Goal: Task Accomplishment & Management: Complete application form

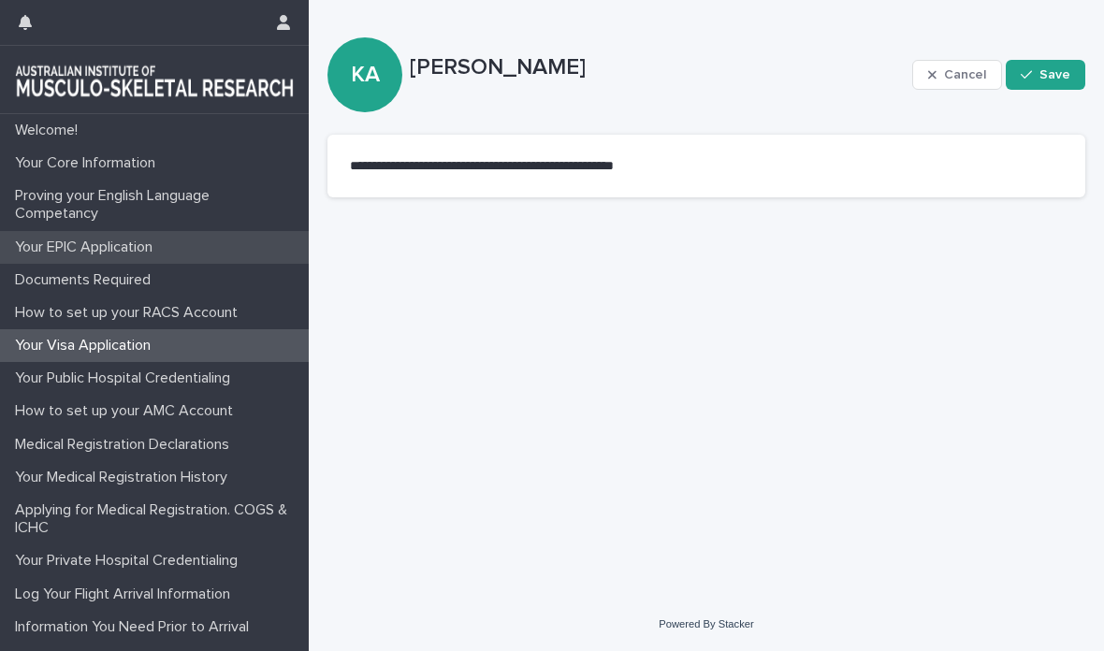
click at [109, 241] on p "Your EPIC Application" at bounding box center [87, 248] width 160 height 18
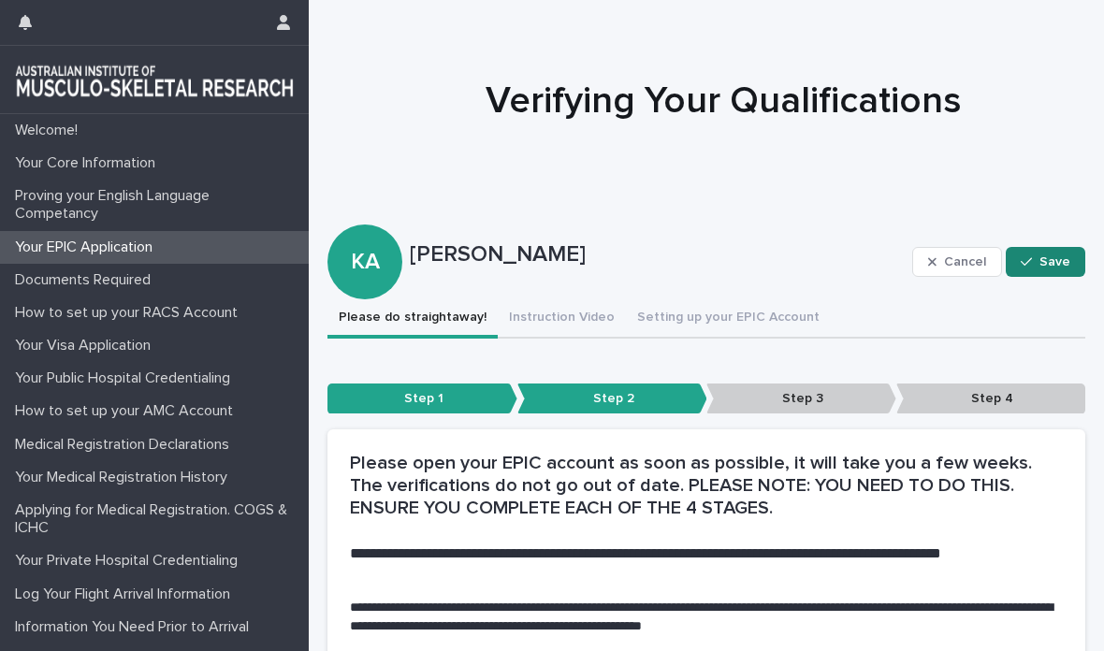
click at [1045, 272] on button "Save" at bounding box center [1046, 262] width 80 height 30
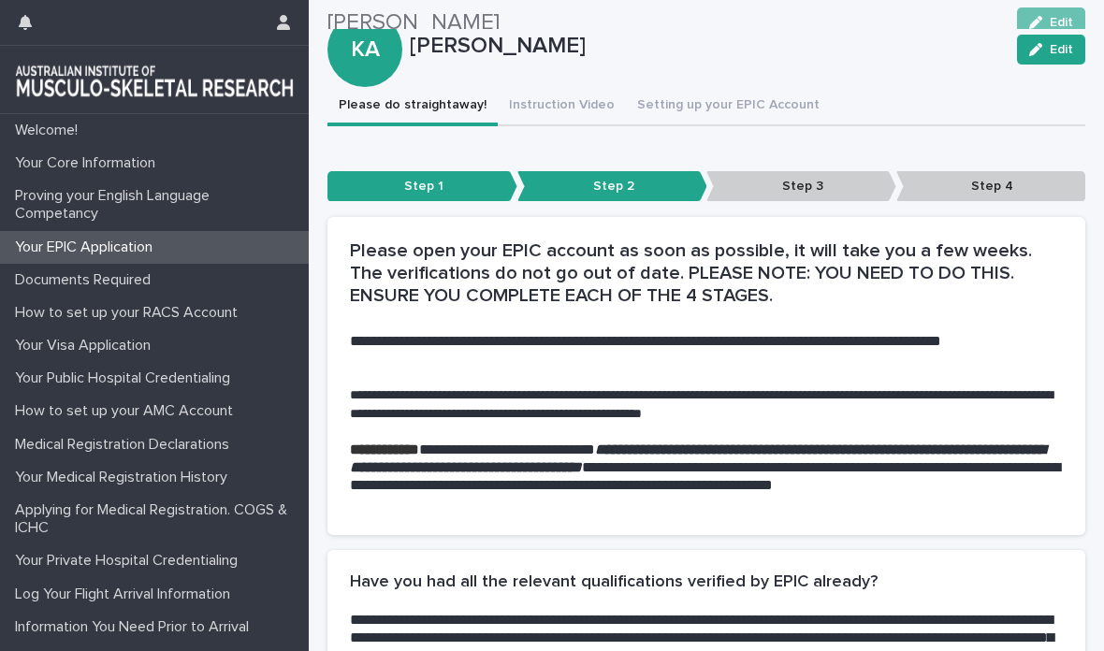
scroll to position [141, 0]
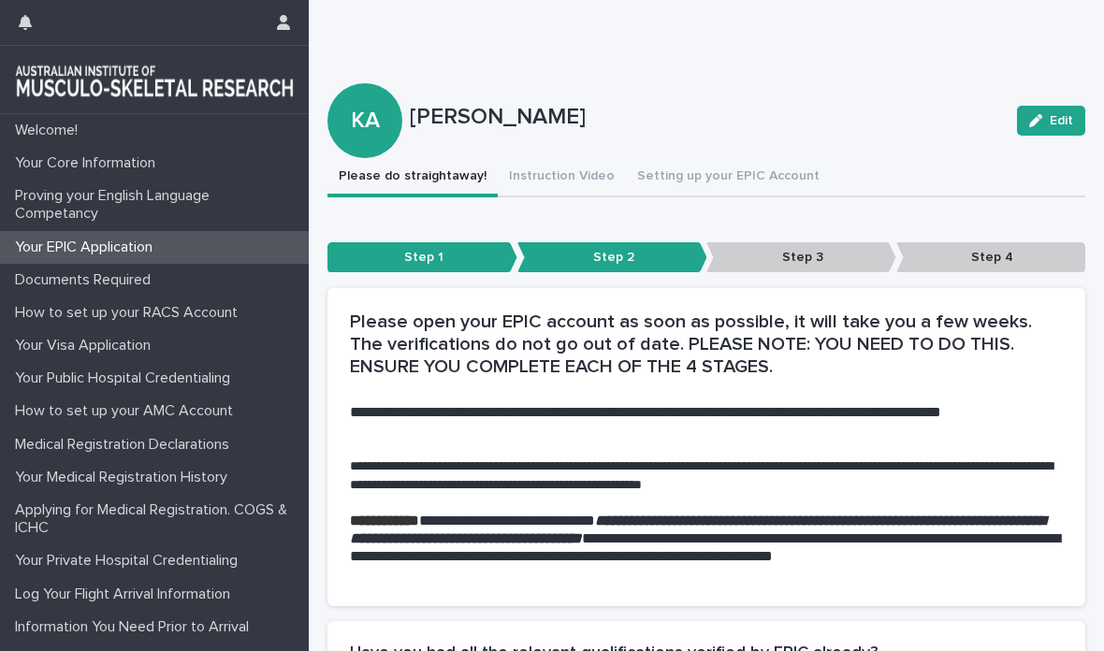
click at [785, 270] on p "Step 3" at bounding box center [802, 257] width 190 height 31
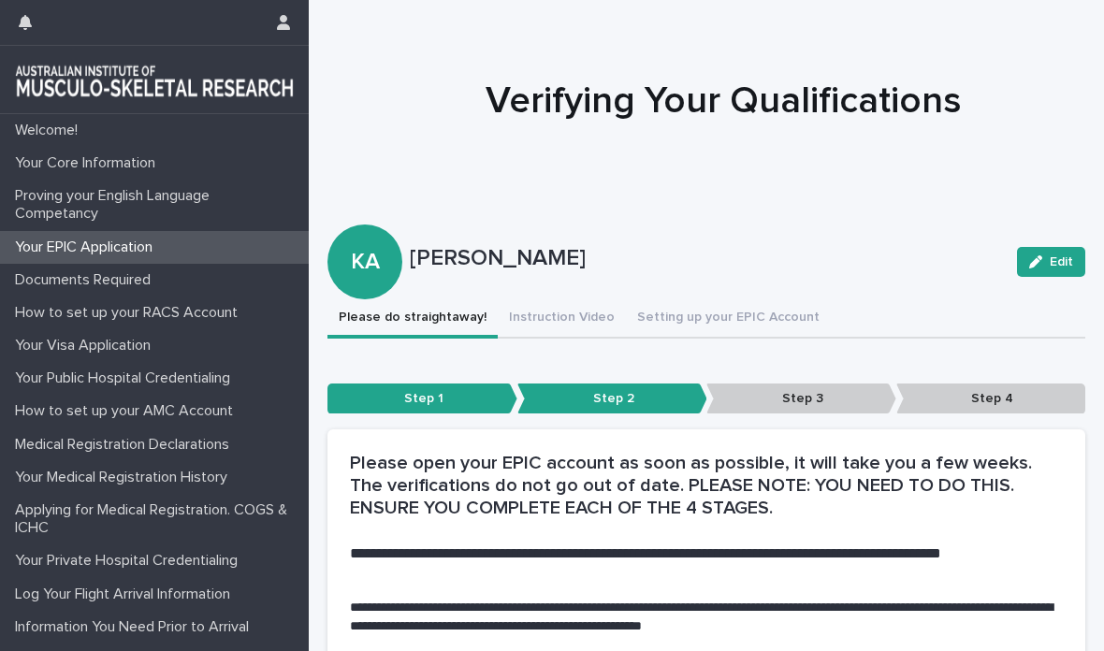
scroll to position [0, 0]
click at [138, 282] on p "Documents Required" at bounding box center [86, 280] width 158 height 18
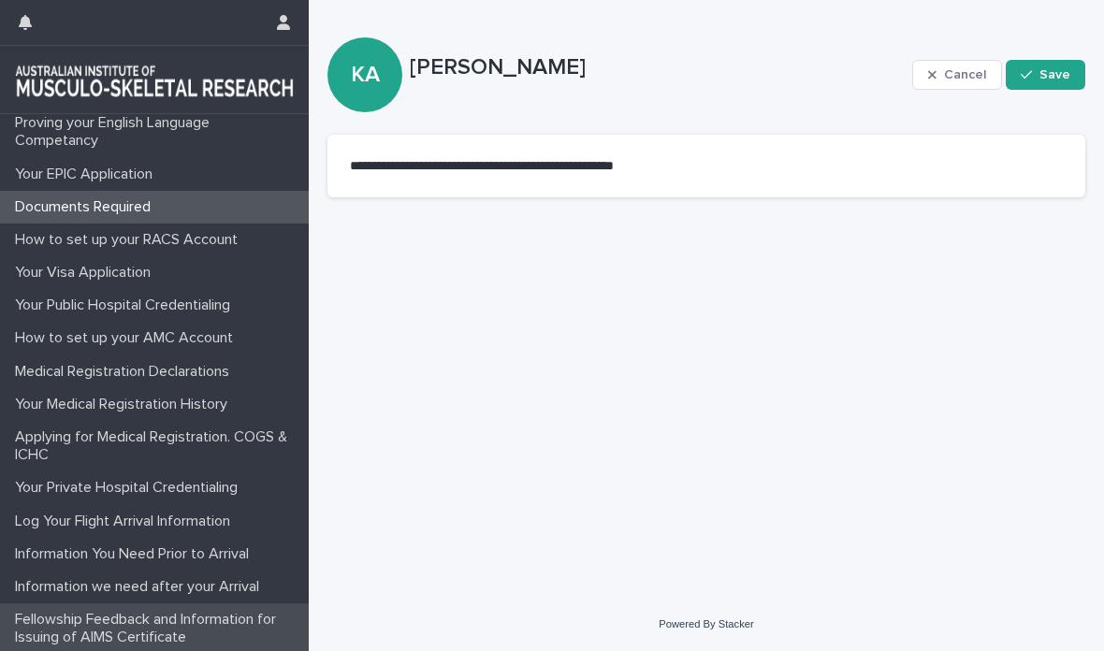
scroll to position [73, 0]
click at [165, 625] on p "Fellowship Feedback and Information for Issuing of AIMS Certificate" at bounding box center [157, 629] width 301 height 36
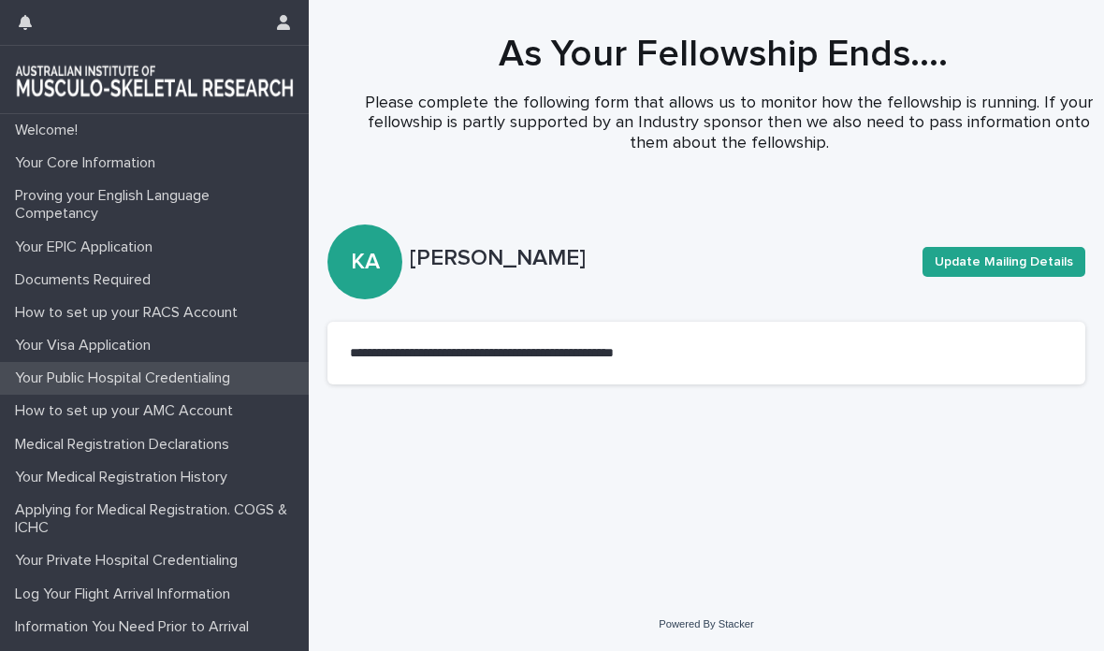
click at [154, 383] on p "Your Public Hospital Credentialing" at bounding box center [126, 379] width 238 height 18
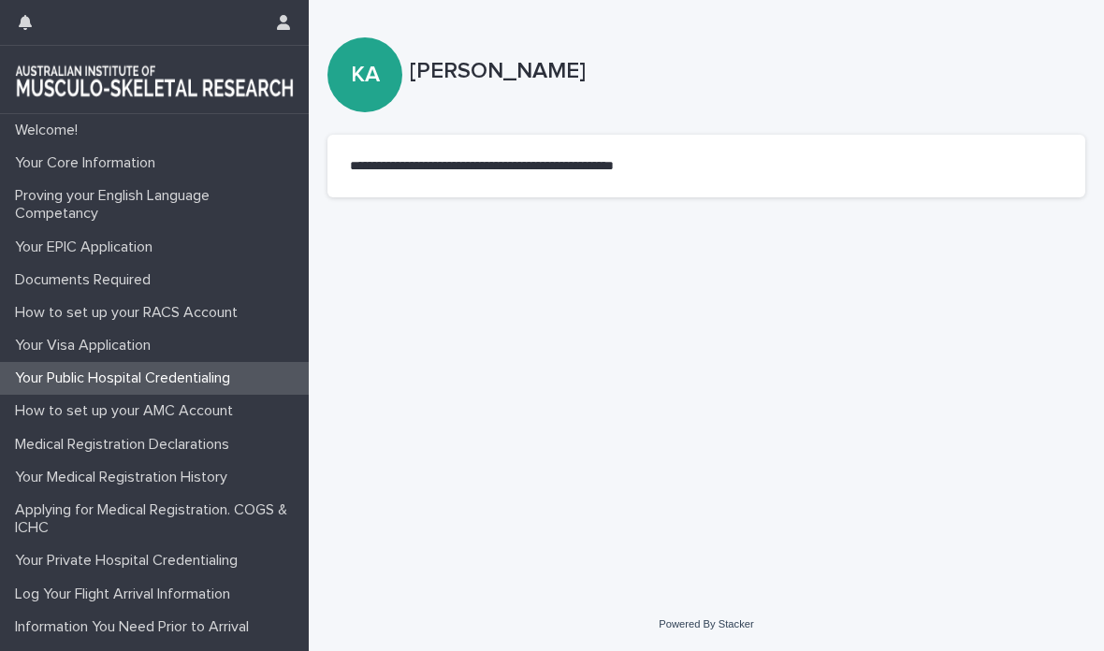
scroll to position [17, 0]
